Goal: Book appointment/travel/reservation

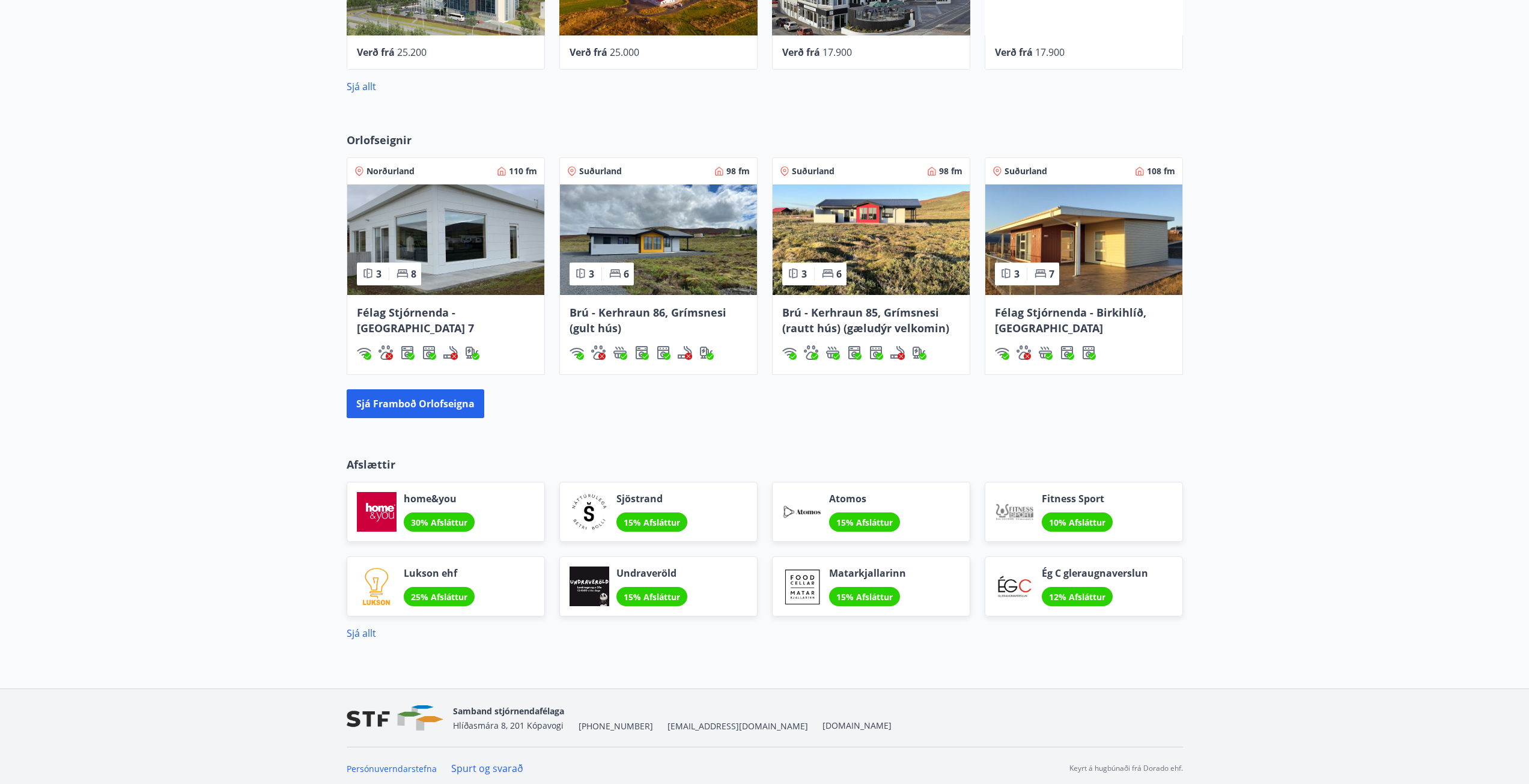
scroll to position [764, 0]
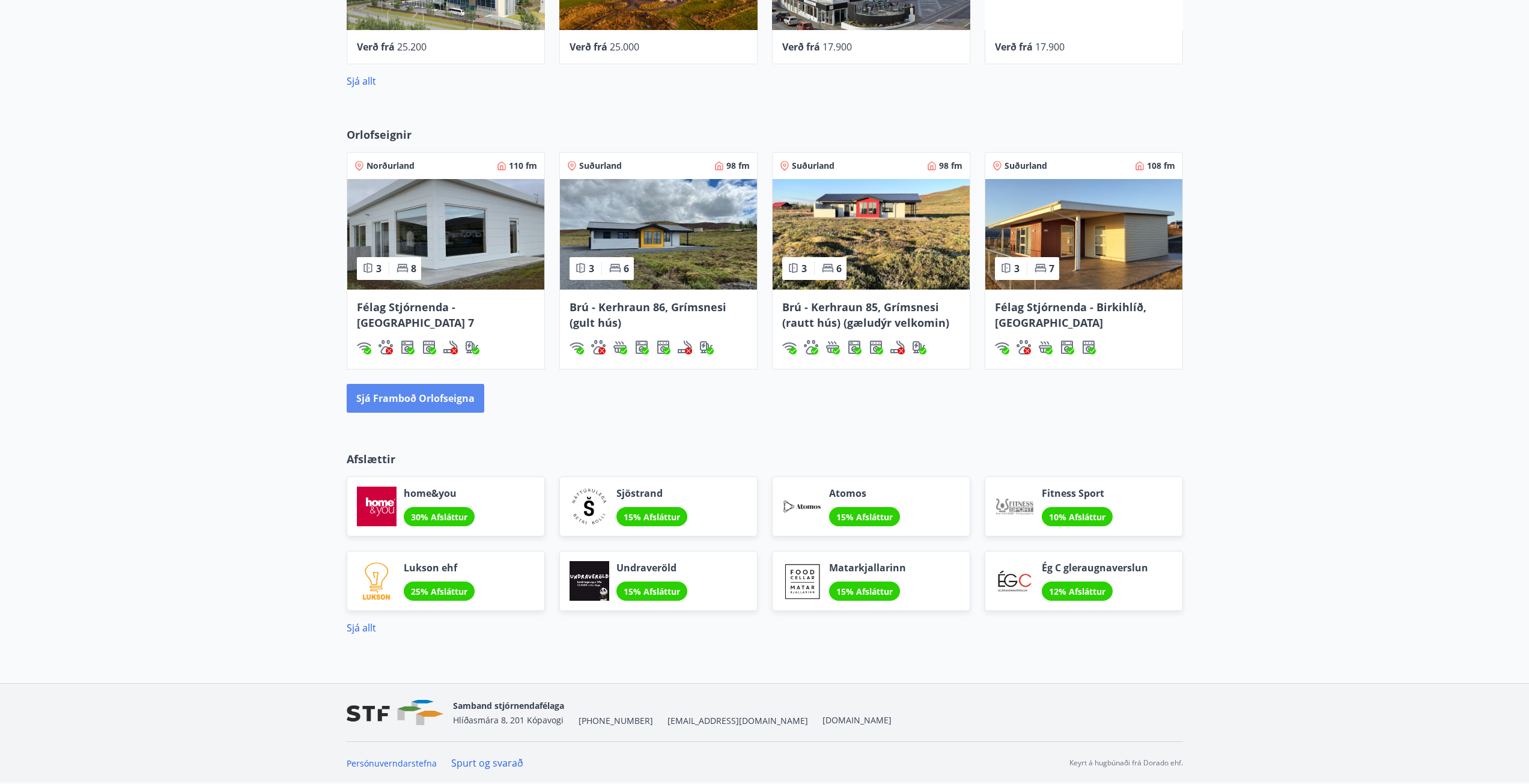
click at [428, 397] on button "Sjá framboð orlofseigna" at bounding box center [415, 398] width 137 height 29
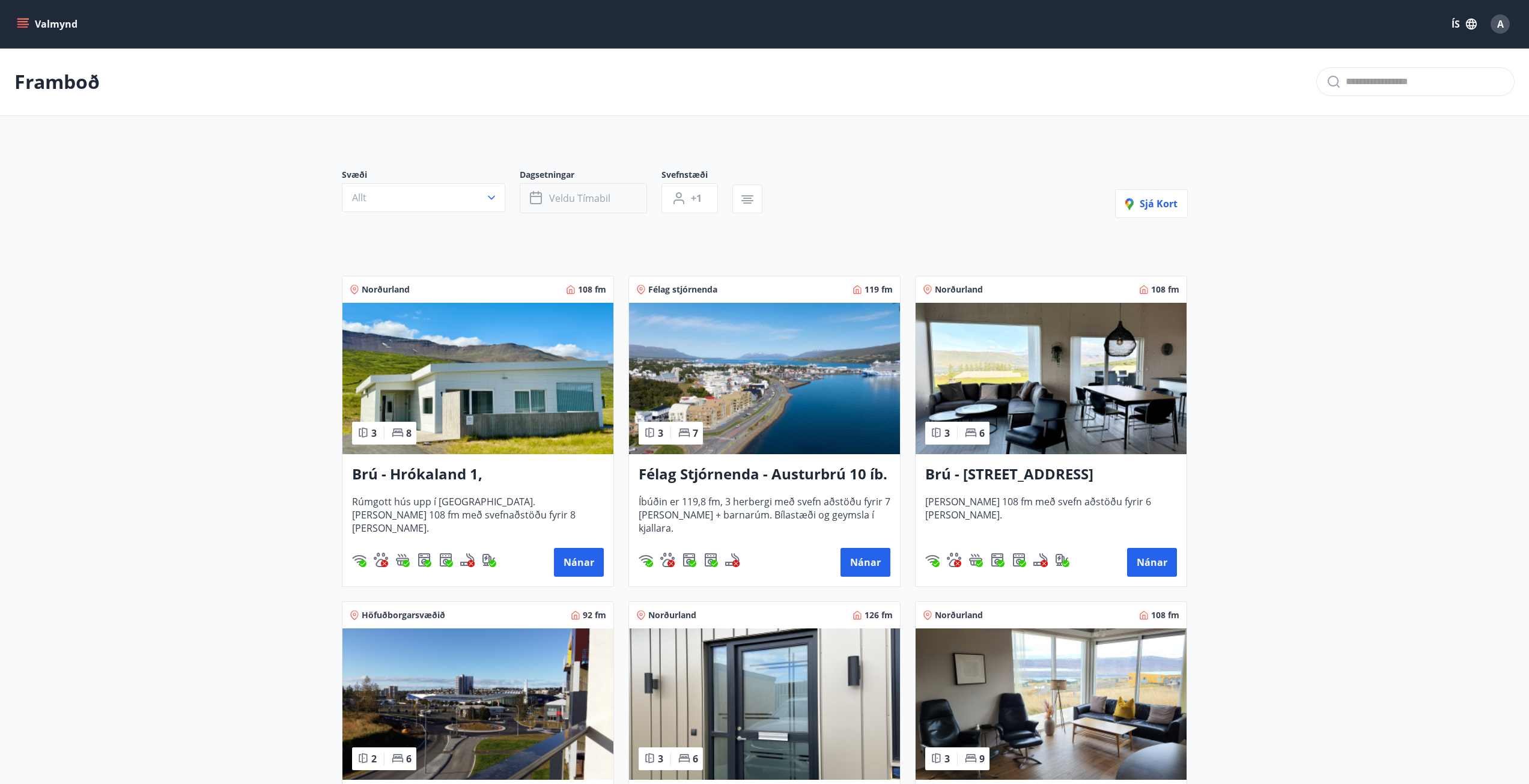
click at [616, 198] on button "Veldu tímabil" at bounding box center [584, 198] width 128 height 30
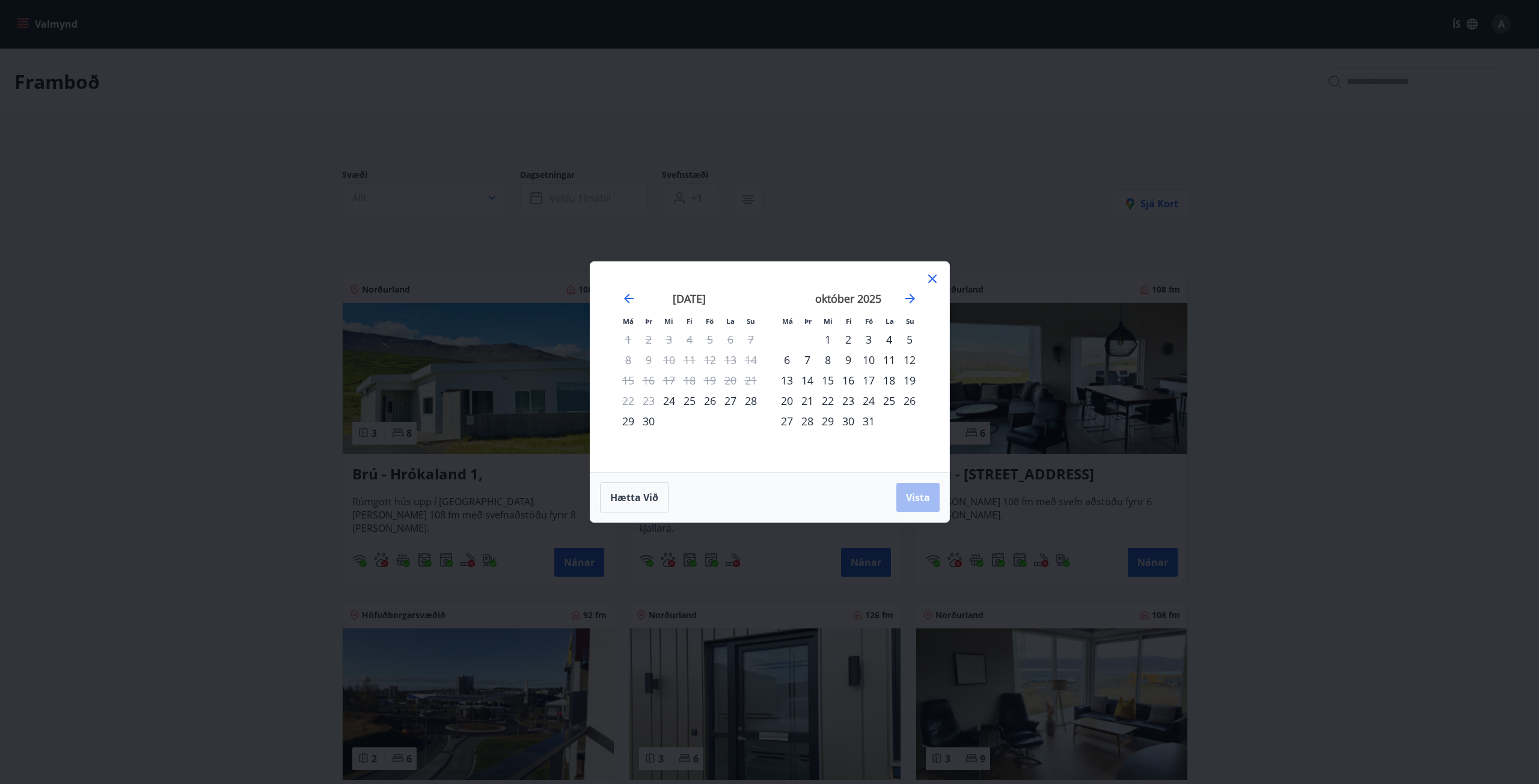
click at [710, 402] on div "26" at bounding box center [709, 400] width 20 height 20
click at [749, 400] on div "28" at bounding box center [751, 400] width 20 height 20
click at [924, 498] on span "Vista" at bounding box center [918, 497] width 24 height 13
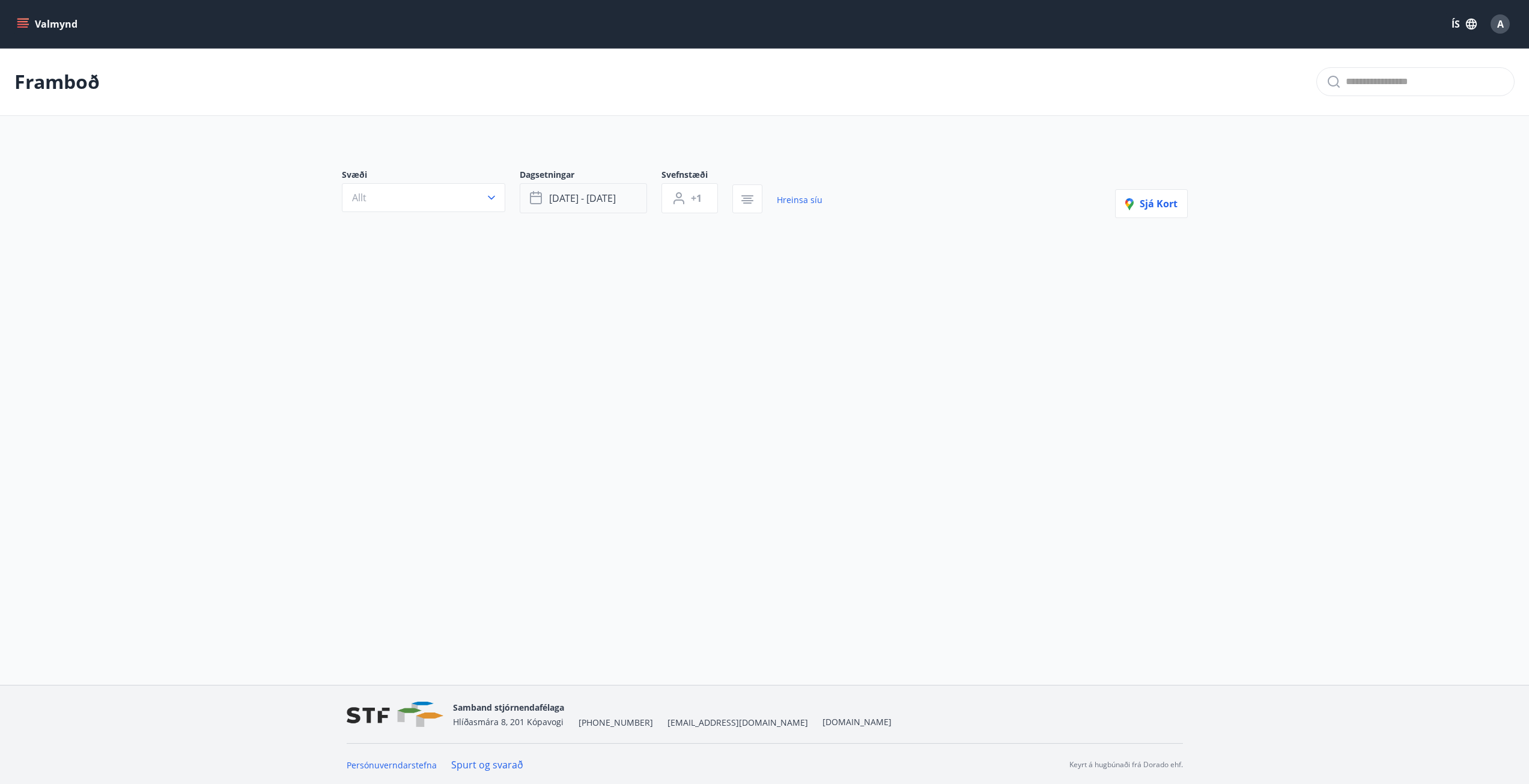
click at [627, 199] on button "[DATE] - [DATE]" at bounding box center [584, 198] width 128 height 30
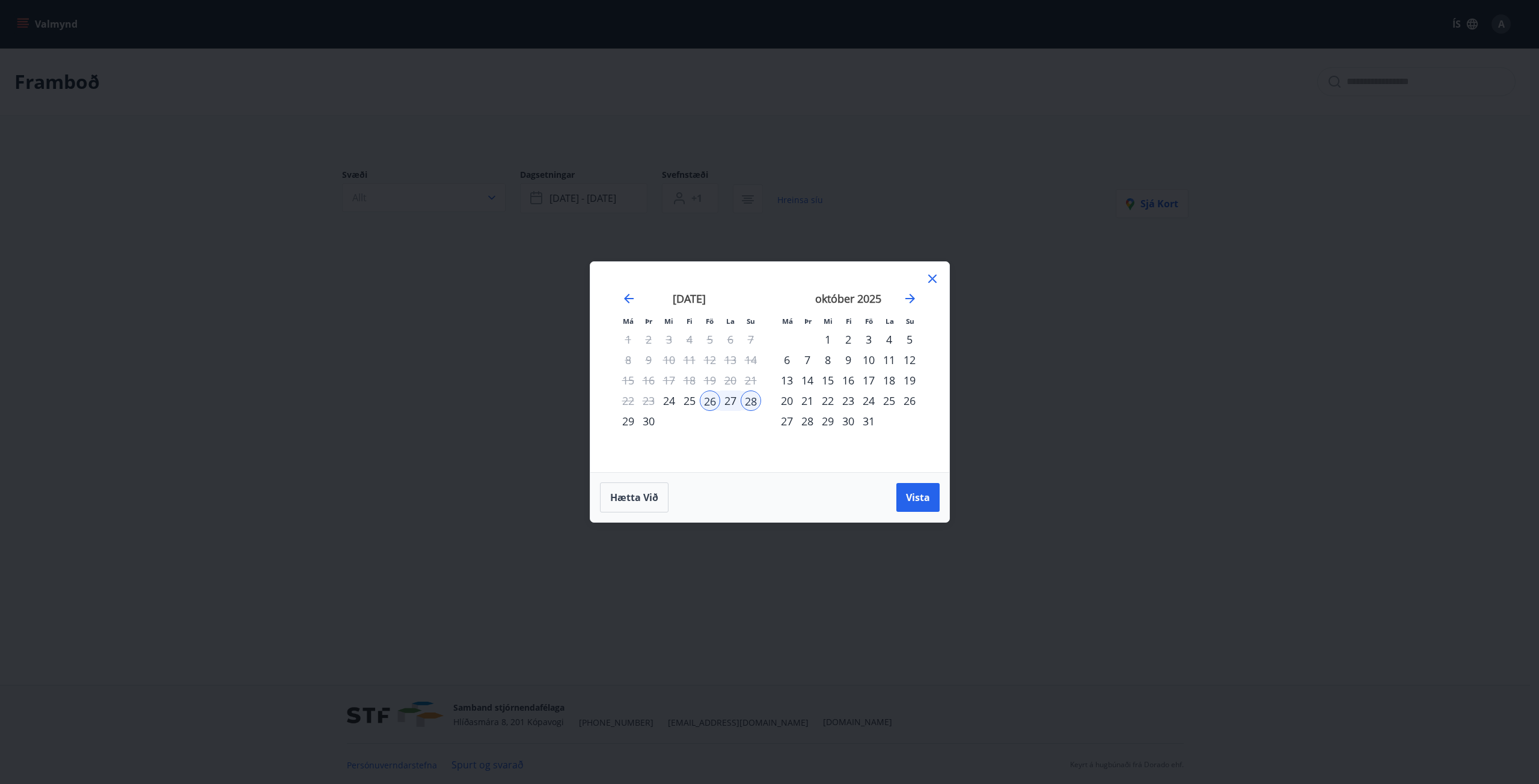
click at [623, 423] on div "29" at bounding box center [628, 421] width 20 height 20
click at [651, 421] on div "30" at bounding box center [648, 421] width 20 height 20
click at [933, 499] on button "Vista" at bounding box center [918, 497] width 44 height 29
